Goal: Check status: Check status

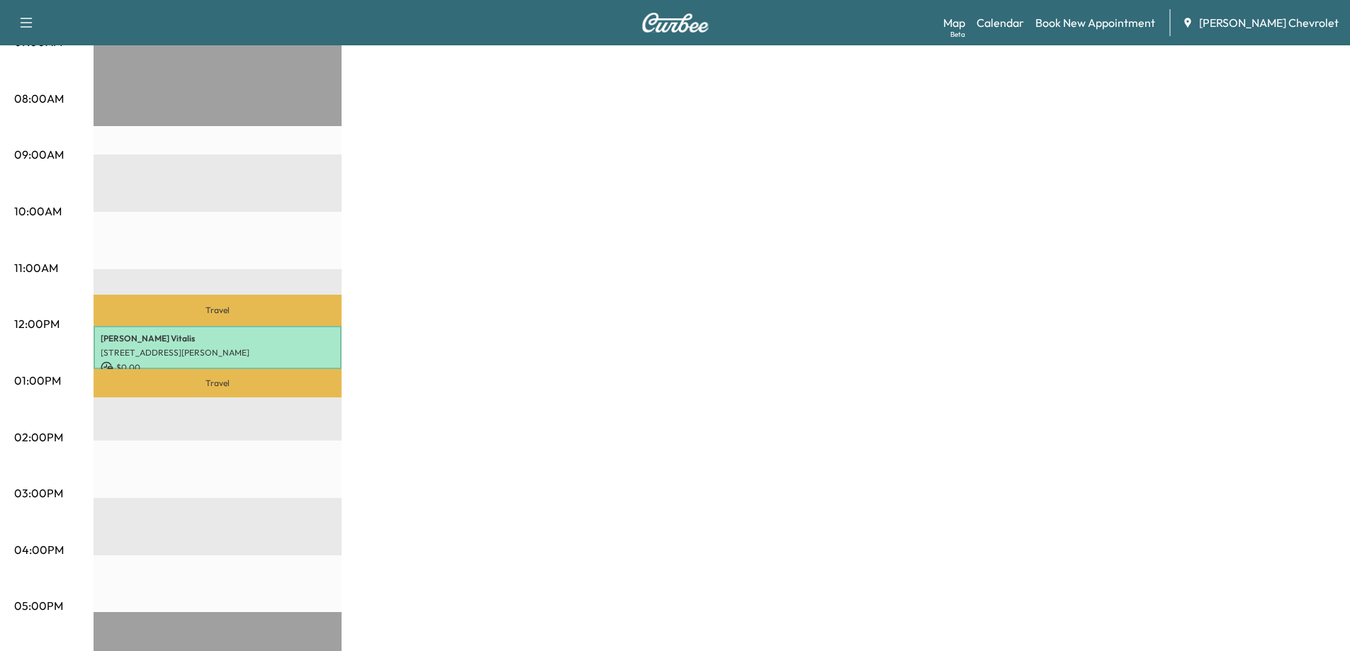
scroll to position [354, 0]
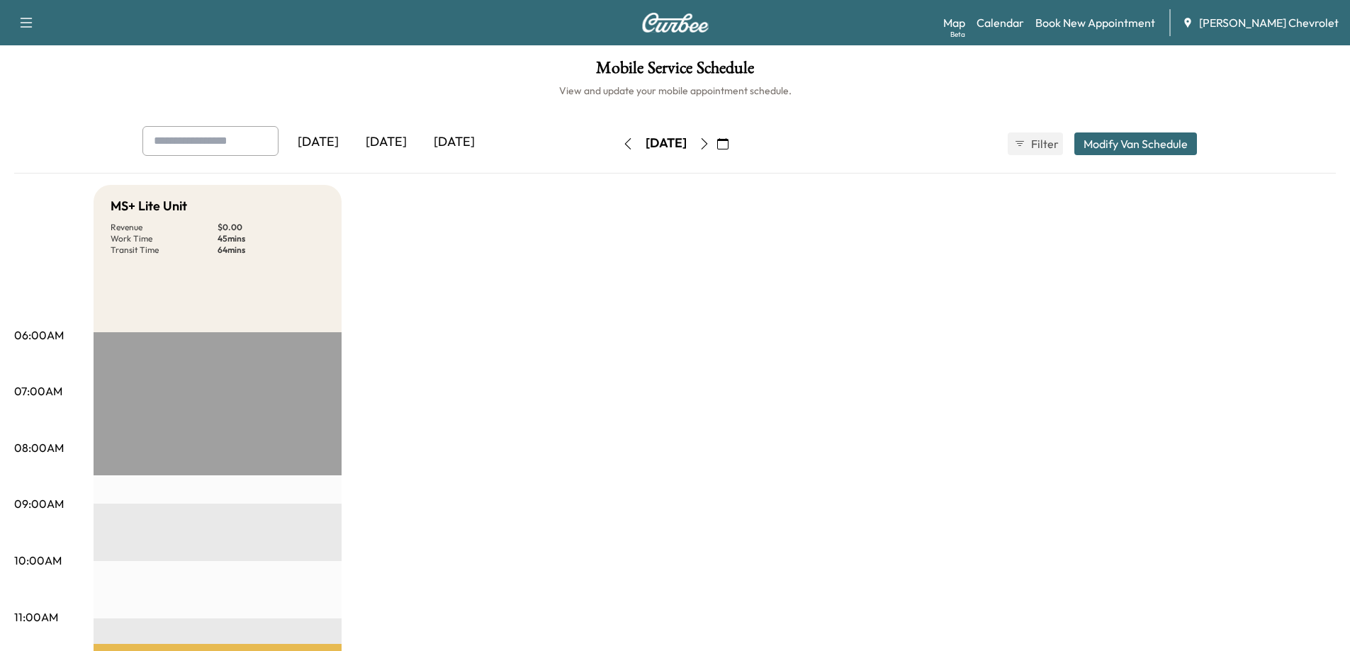
click at [622, 144] on icon "button" at bounding box center [627, 143] width 11 height 11
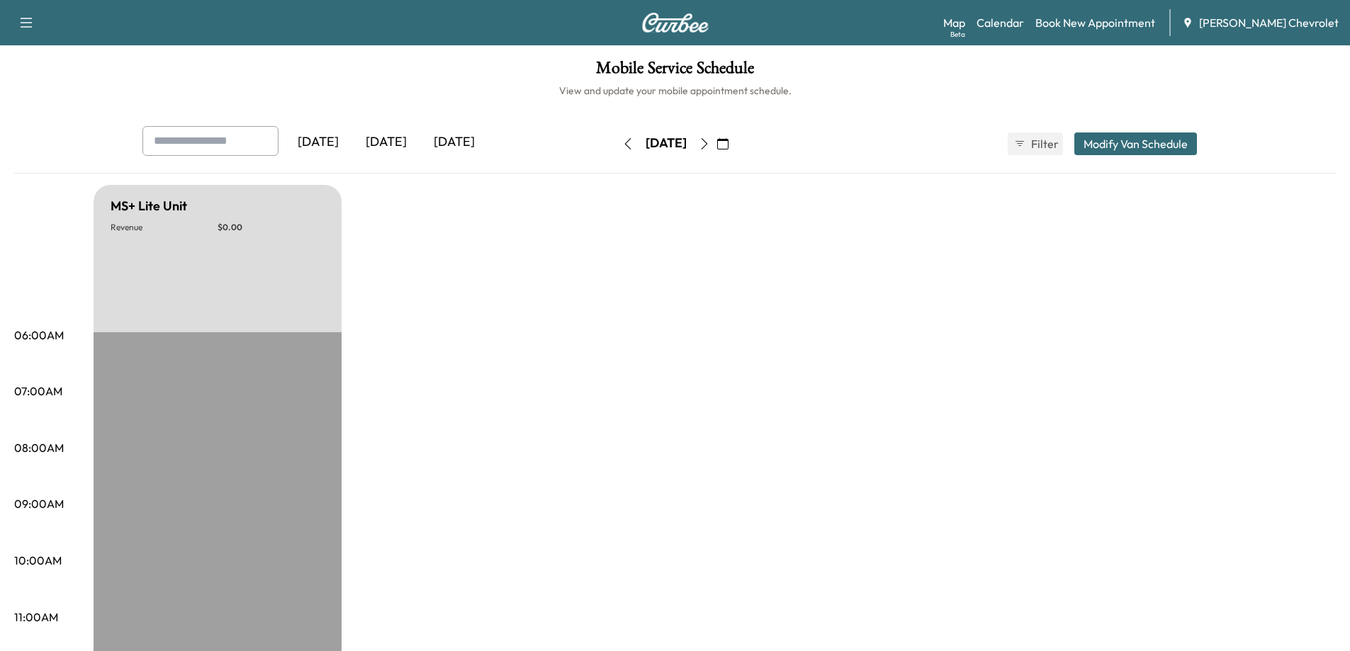
click at [622, 146] on icon "button" at bounding box center [627, 143] width 11 height 11
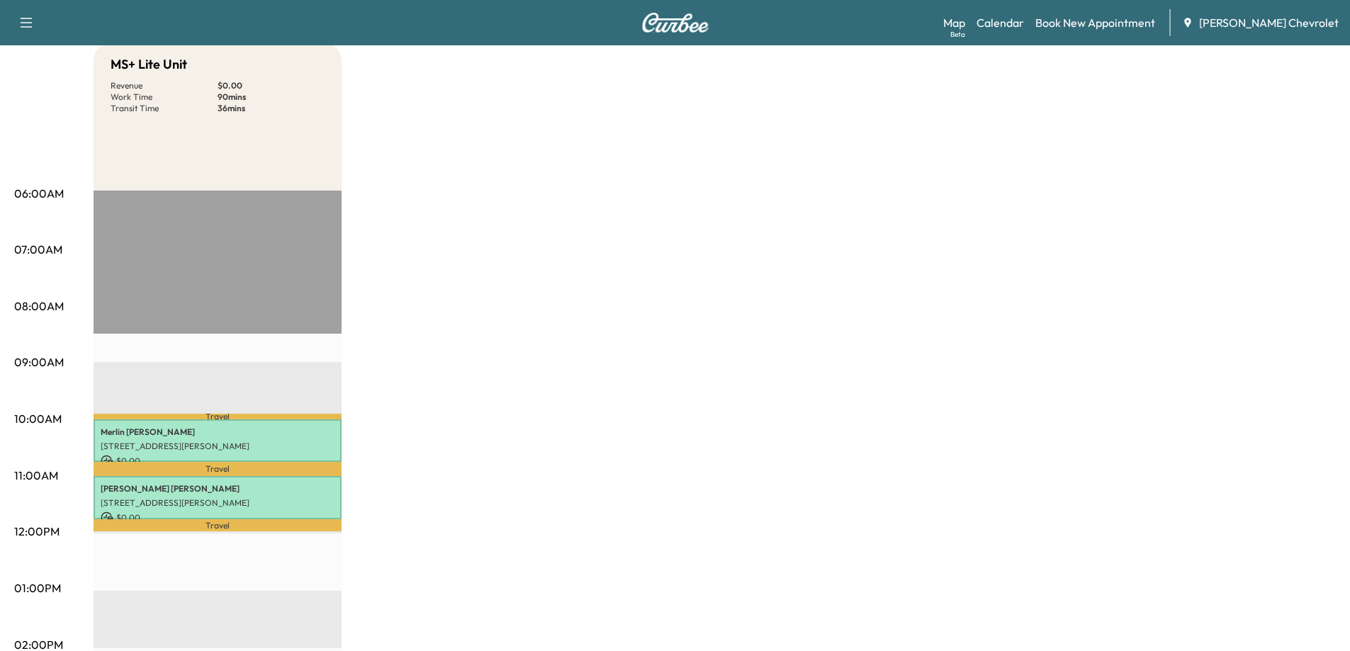
scroll to position [213, 0]
